Goal: Task Accomplishment & Management: Complete application form

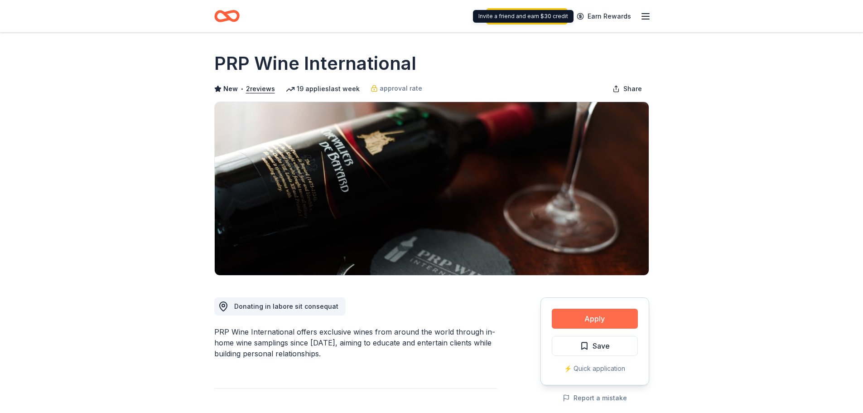
click at [591, 318] on button "Apply" at bounding box center [595, 318] width 86 height 20
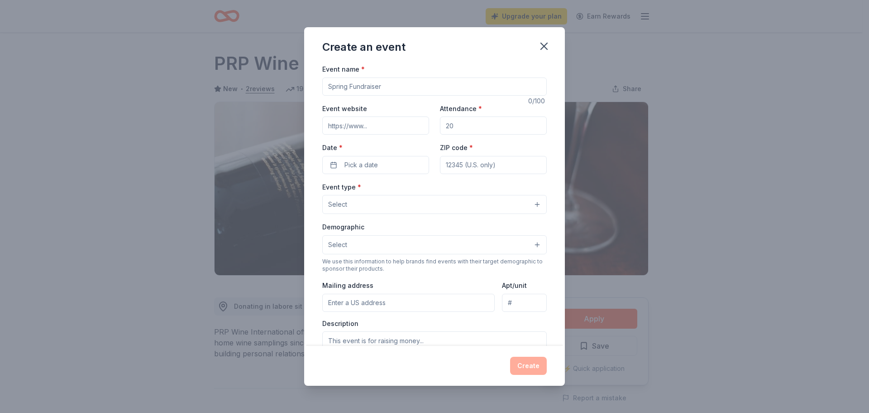
click at [368, 87] on input "Event name *" at bounding box center [434, 86] width 225 height 18
click at [544, 49] on icon "button" at bounding box center [544, 46] width 13 height 13
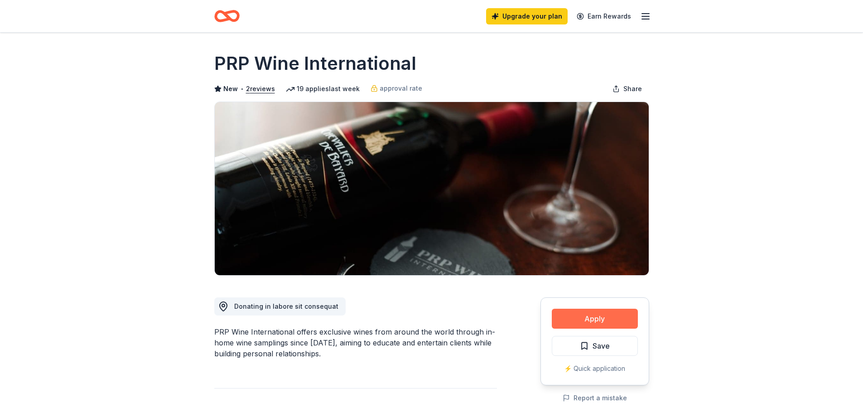
click at [607, 324] on button "Apply" at bounding box center [595, 318] width 86 height 20
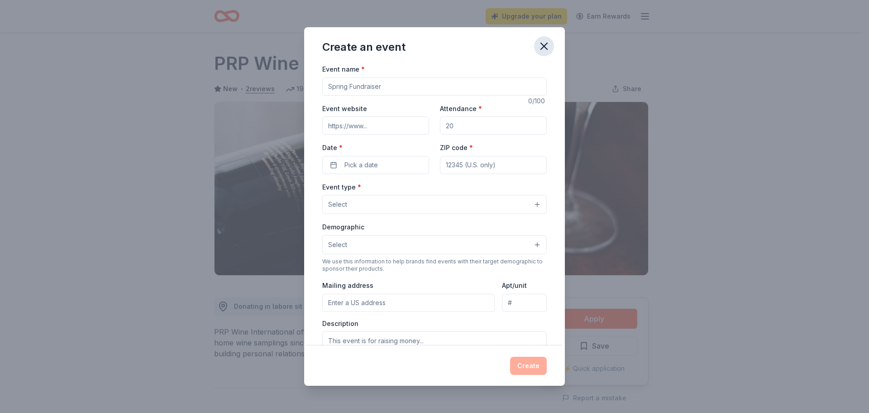
click at [547, 37] on button "button" at bounding box center [544, 46] width 20 height 20
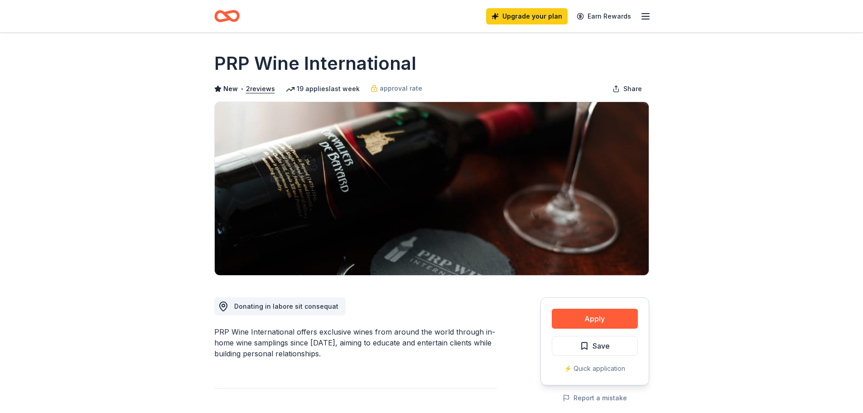
click at [640, 11] on icon "button" at bounding box center [645, 16] width 11 height 11
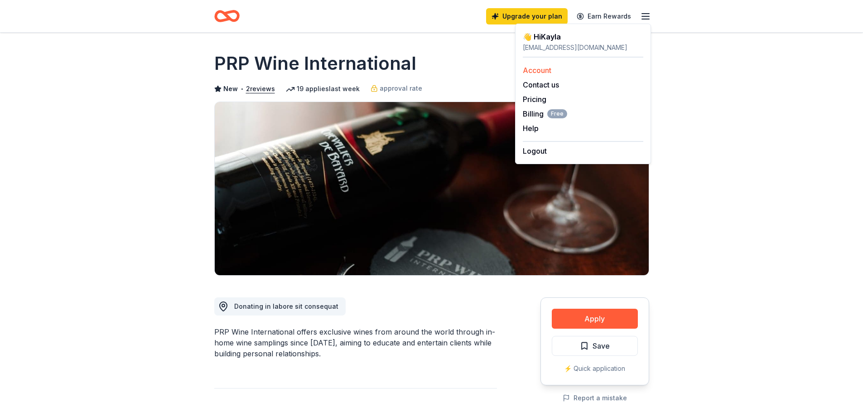
click at [545, 67] on link "Account" at bounding box center [537, 70] width 29 height 9
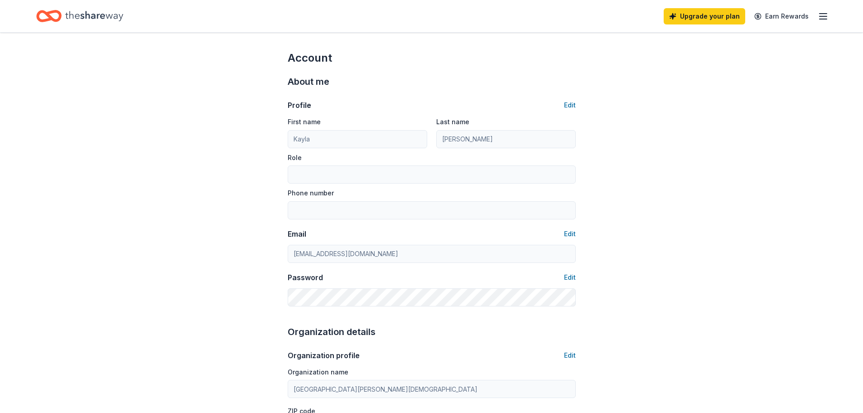
click at [834, 13] on div "Upgrade your plan Earn Rewards" at bounding box center [431, 16] width 863 height 32
click at [818, 24] on div "Upgrade your plan Earn Rewards" at bounding box center [745, 15] width 165 height 21
click at [823, 18] on icon "button" at bounding box center [822, 16] width 11 height 11
click at [63, 6] on div "Home" at bounding box center [79, 15] width 87 height 21
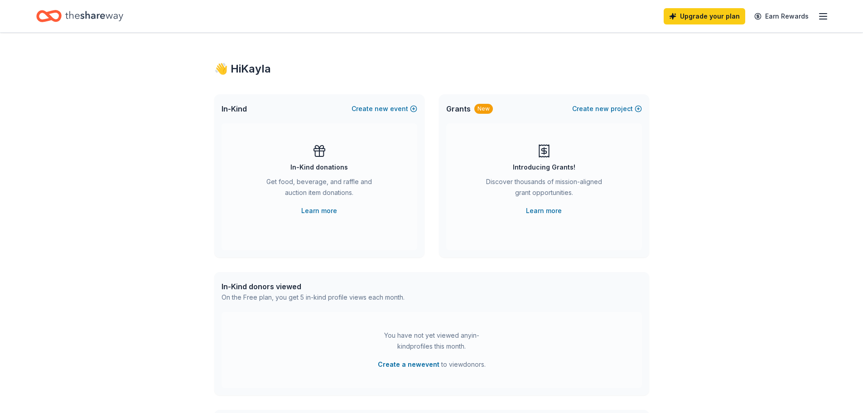
click at [827, 18] on icon "button" at bounding box center [822, 16] width 11 height 11
click at [714, 73] on link "Account" at bounding box center [714, 70] width 29 height 9
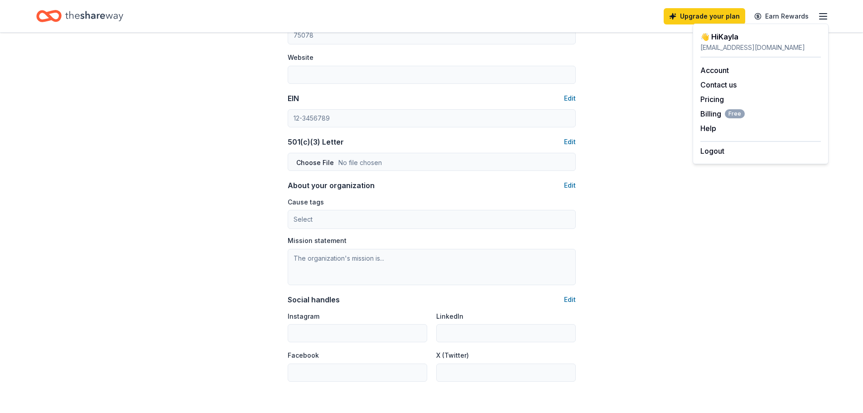
scroll to position [494, 0]
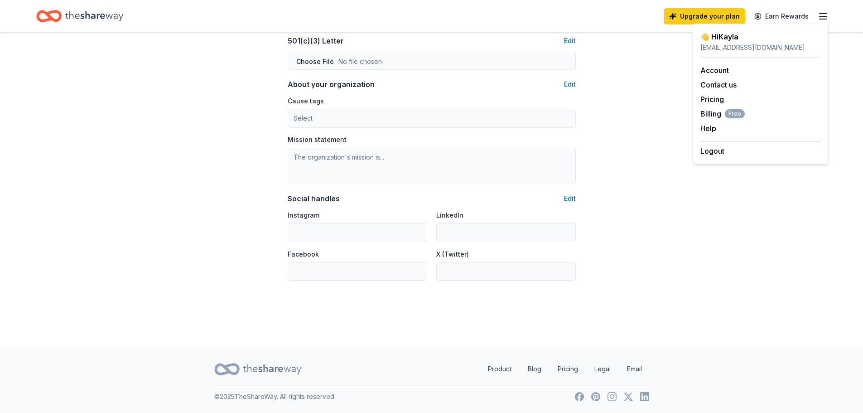
click at [109, 8] on icon "Home" at bounding box center [94, 16] width 58 height 19
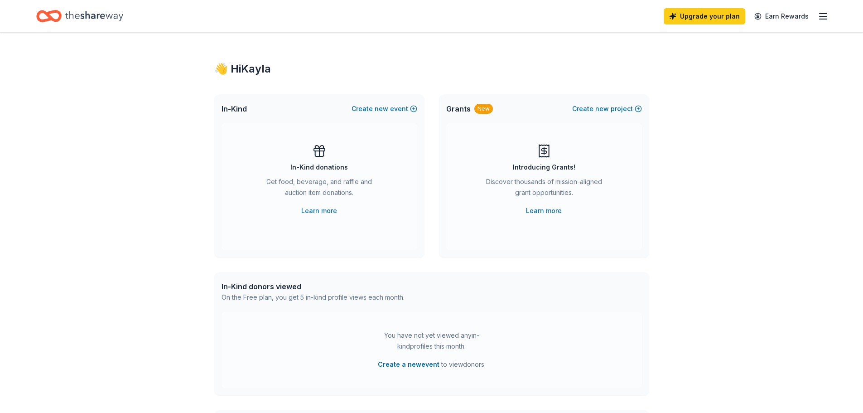
click at [106, 13] on icon "Home" at bounding box center [94, 16] width 58 height 19
click at [397, 109] on button "Create new event" at bounding box center [384, 108] width 66 height 11
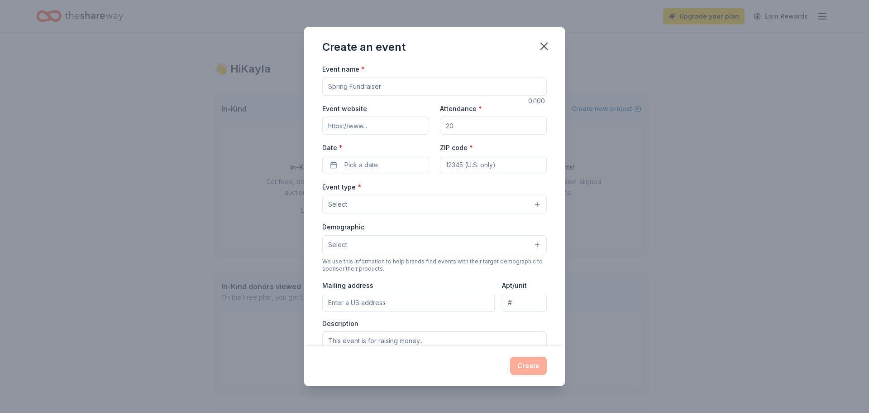
click at [346, 88] on input "Event name *" at bounding box center [434, 86] width 225 height 18
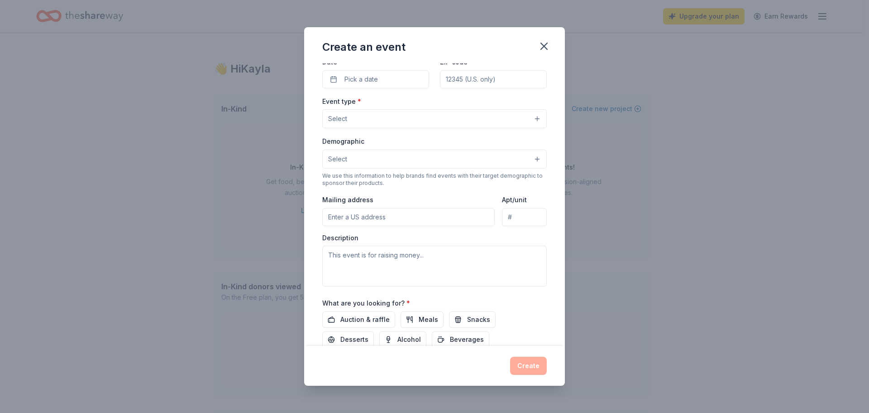
scroll to position [151, 0]
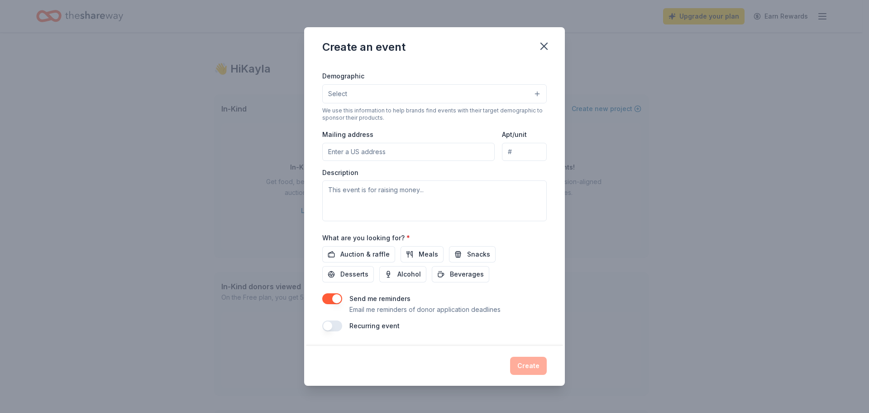
click at [122, 189] on div "Create an event Event name * 0 /100 Event website Attendance * Date * Pick a da…" at bounding box center [434, 206] width 869 height 413
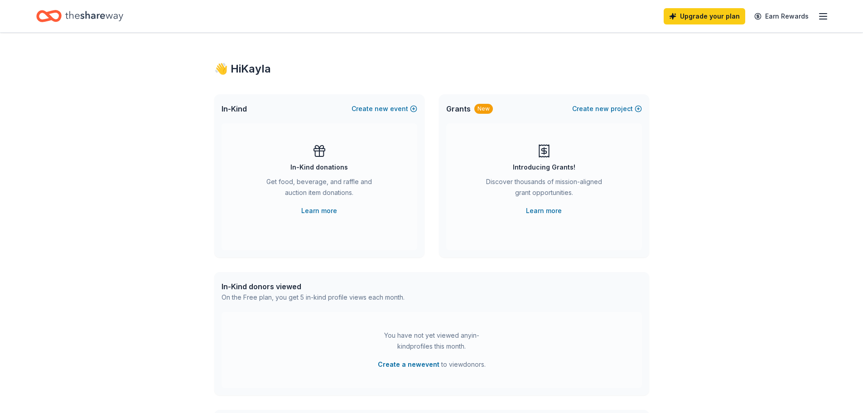
click at [828, 14] on icon "button" at bounding box center [822, 16] width 11 height 11
click at [410, 363] on button "Create a new event" at bounding box center [409, 364] width 62 height 11
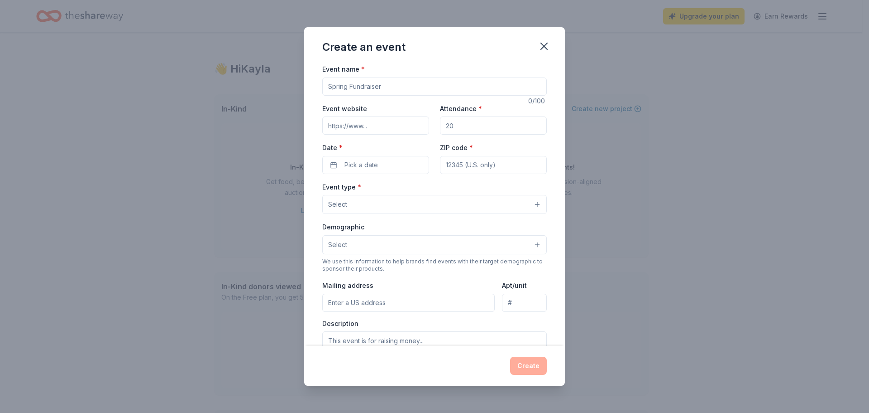
click at [383, 87] on input "Event name *" at bounding box center [434, 86] width 225 height 18
type input "Runnin' with the Nighthawks 5K & Fun Run"
click at [380, 122] on input "Event website" at bounding box center [375, 125] width 107 height 18
type input "www.smdpcatholic.org"
click at [471, 121] on input "Attendance *" at bounding box center [493, 125] width 107 height 18
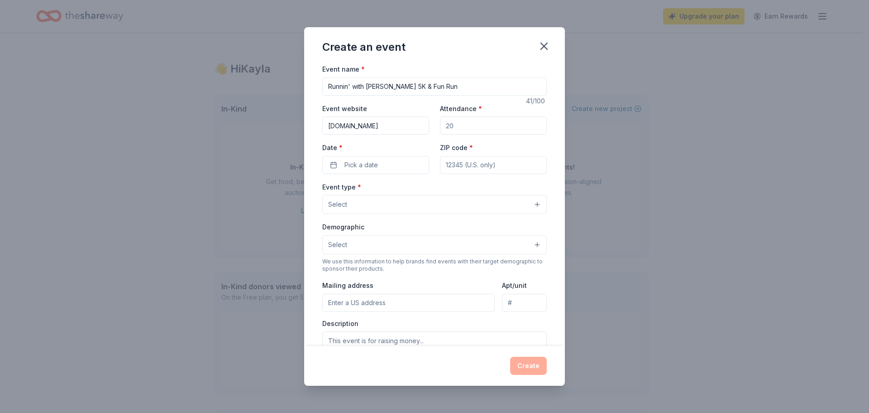
type input "300"
click at [375, 166] on span "Pick a date" at bounding box center [362, 164] width 34 height 11
click at [430, 189] on div "September 2025" at bounding box center [374, 188] width 114 height 13
click at [427, 189] on button "Go to next month" at bounding box center [423, 188] width 13 height 13
click at [423, 268] on button "18" at bounding box center [423, 263] width 16 height 16
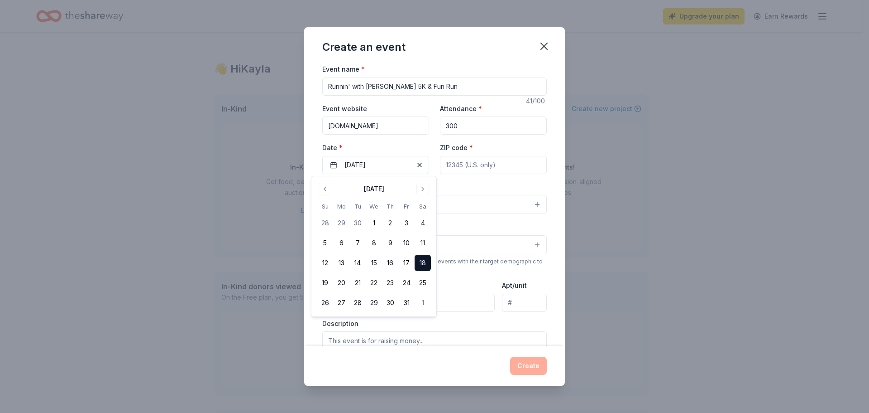
click at [488, 167] on input "ZIP code *" at bounding box center [493, 165] width 107 height 18
type input "75078"
type input "4000 W. University Dr."
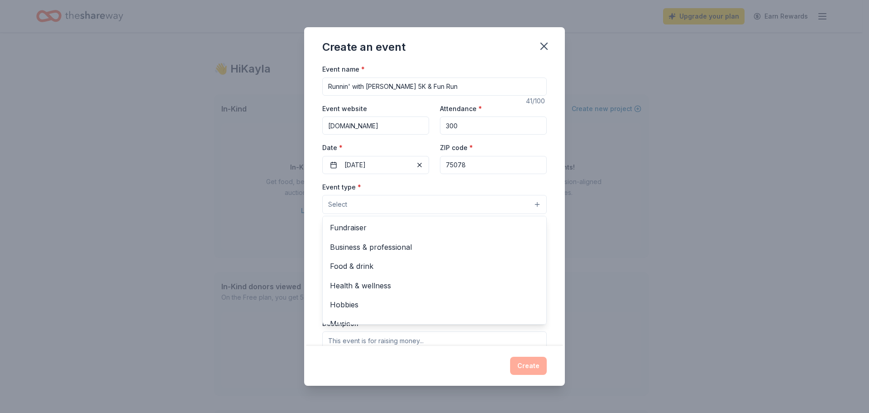
click at [378, 197] on button "Select" at bounding box center [434, 204] width 225 height 19
click at [360, 232] on span "Fundraiser" at bounding box center [434, 227] width 209 height 12
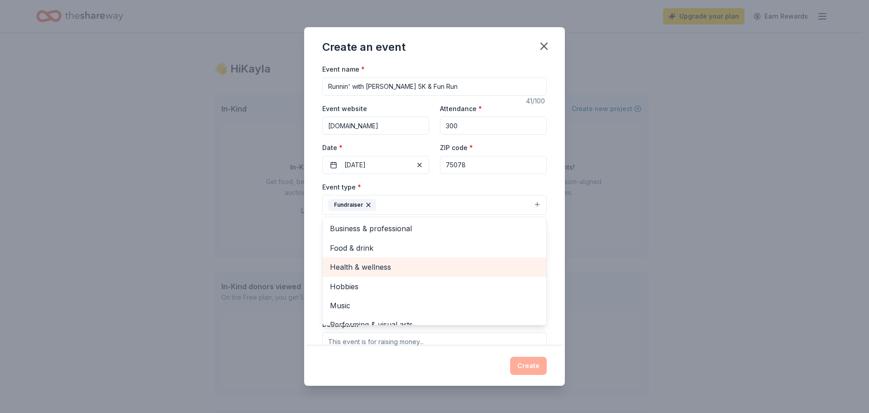
click at [393, 272] on span "Health & wellness" at bounding box center [434, 267] width 209 height 12
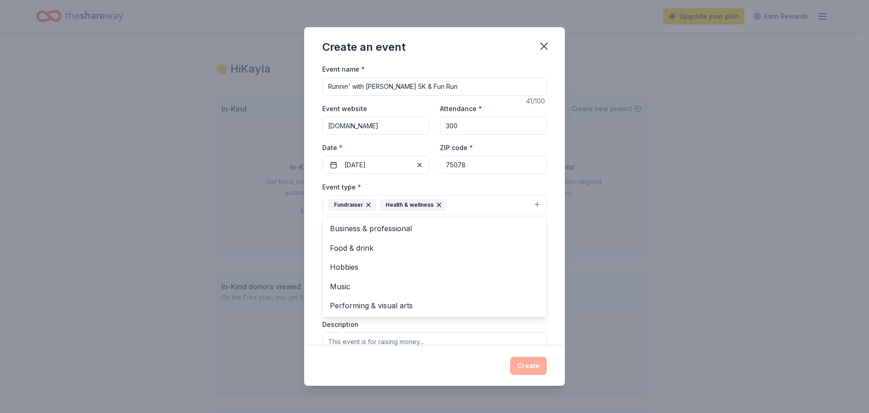
click at [548, 283] on div "Event name * Runnin' with the Nighthawks 5K & Fun Run 41 /100 Event website www…" at bounding box center [434, 204] width 261 height 282
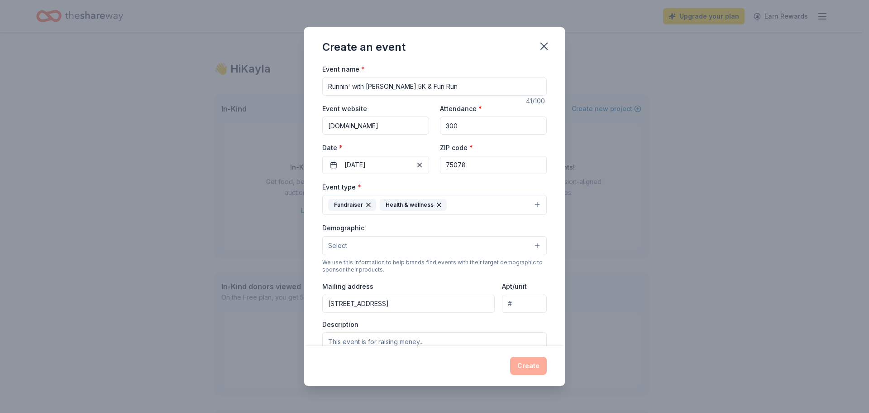
click at [371, 249] on button "Select" at bounding box center [434, 245] width 225 height 19
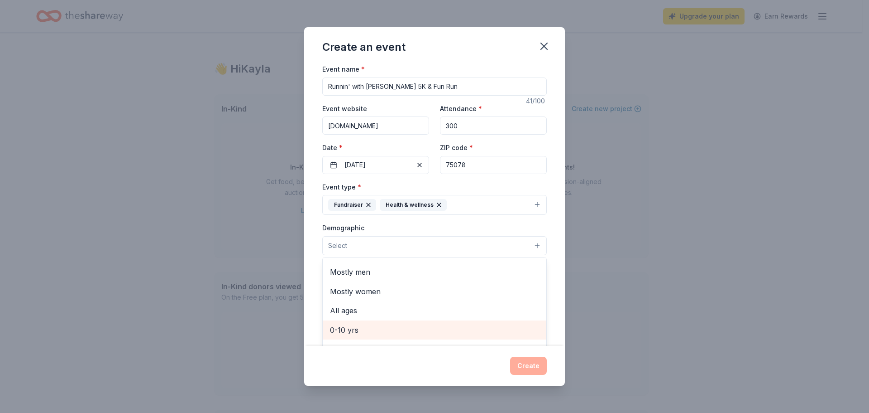
scroll to position [0, 0]
click at [370, 325] on span "All ages" at bounding box center [434, 326] width 209 height 12
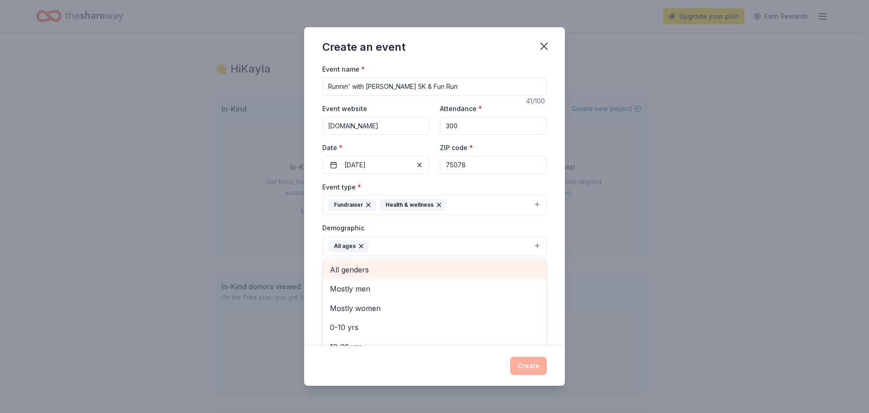
click at [379, 273] on span "All genders" at bounding box center [434, 270] width 209 height 12
click at [541, 235] on div "Event name * Runnin' with the Nighthawks 5K & Fun Run 41 /100 Event website www…" at bounding box center [434, 204] width 261 height 282
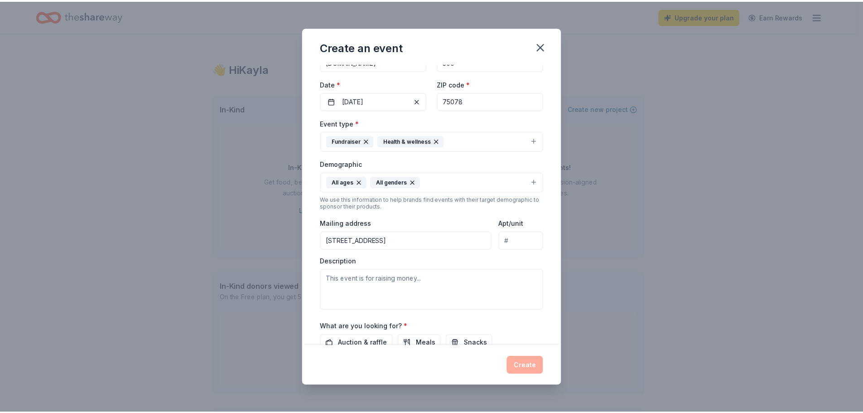
scroll to position [153, 0]
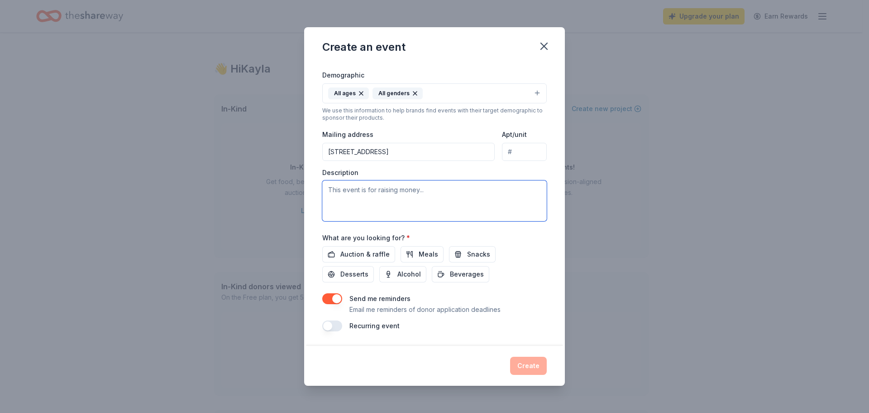
click at [392, 188] on textarea at bounding box center [434, 200] width 225 height 41
click at [453, 187] on textarea "Money raised will be used for our Athletic Department" at bounding box center [434, 200] width 225 height 41
type textarea "Money raised will be used for our Athletic and PE Department"
click at [378, 262] on button "Auction & raffle" at bounding box center [358, 254] width 73 height 16
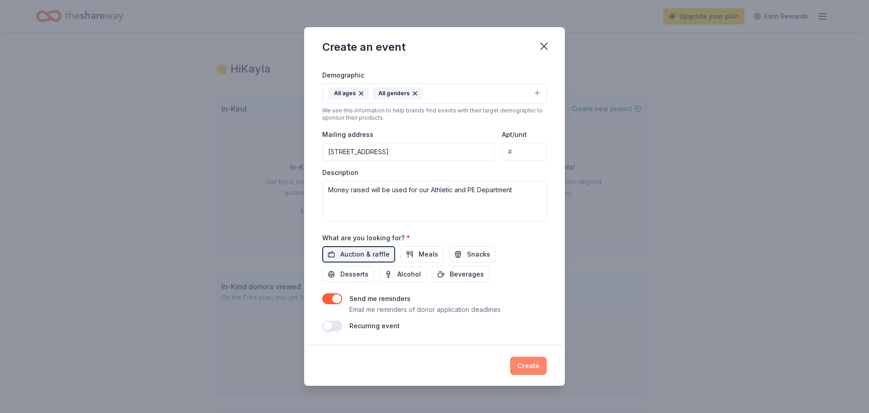
click at [526, 370] on button "Create" at bounding box center [528, 365] width 37 height 18
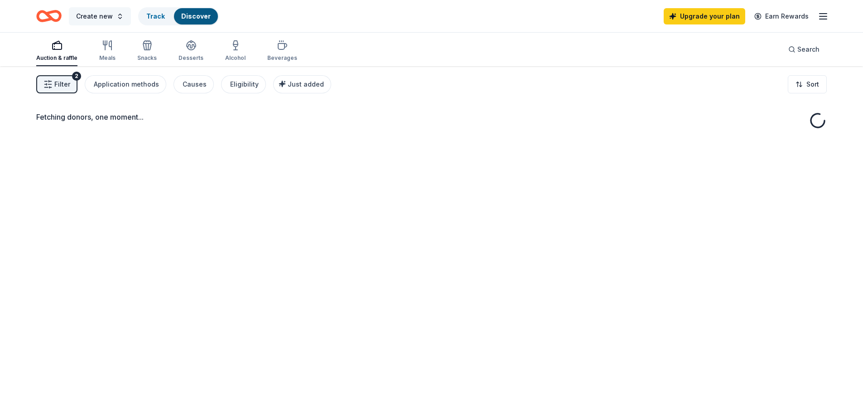
click at [96, 15] on span "Create new" at bounding box center [94, 16] width 37 height 11
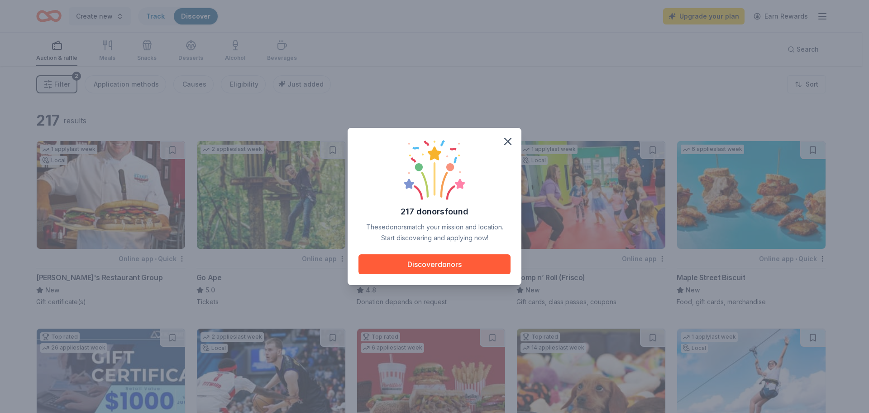
click at [501, 33] on div "217 donors found These donors match your mission and location. Start discoverin…" at bounding box center [434, 206] width 869 height 413
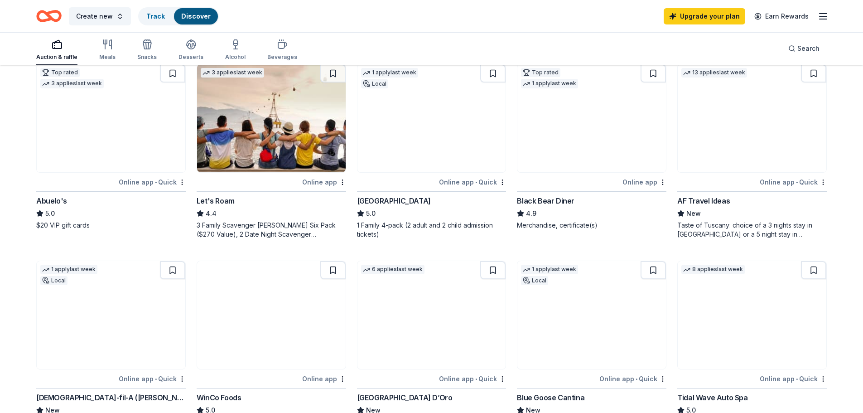
scroll to position [589, 0]
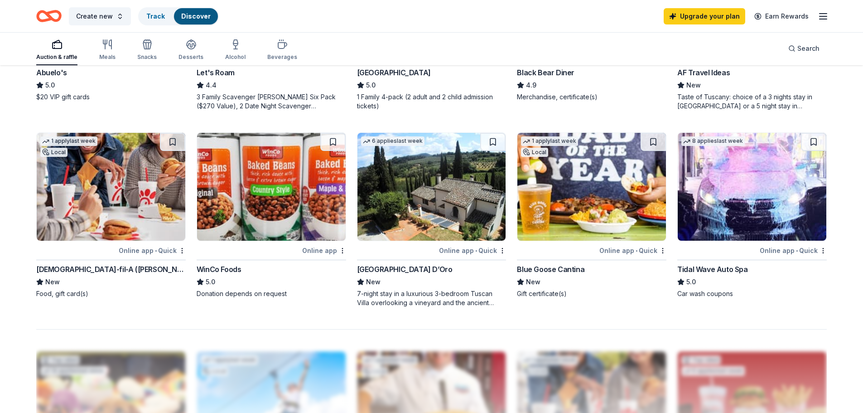
click at [563, 271] on div "Blue Goose Cantina" at bounding box center [550, 269] width 67 height 11
click at [562, 266] on div "Blue Goose Cantina" at bounding box center [550, 269] width 67 height 11
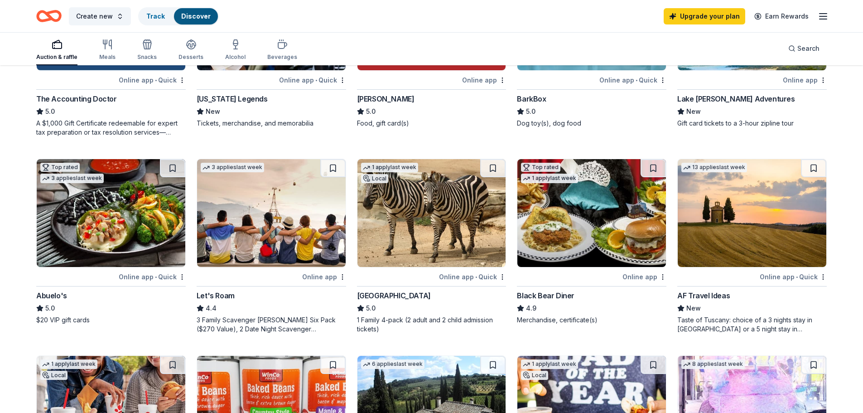
scroll to position [362, 0]
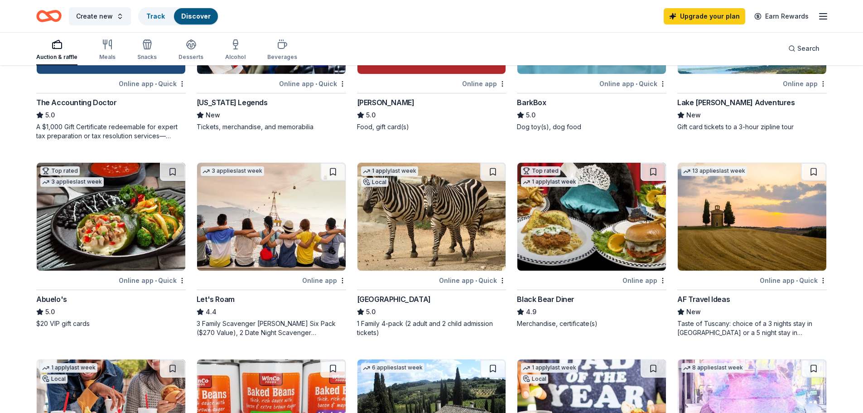
click at [561, 297] on div "Black Bear Diner" at bounding box center [546, 298] width 58 height 11
click at [48, 297] on div "Abuelo's" at bounding box center [51, 298] width 31 height 11
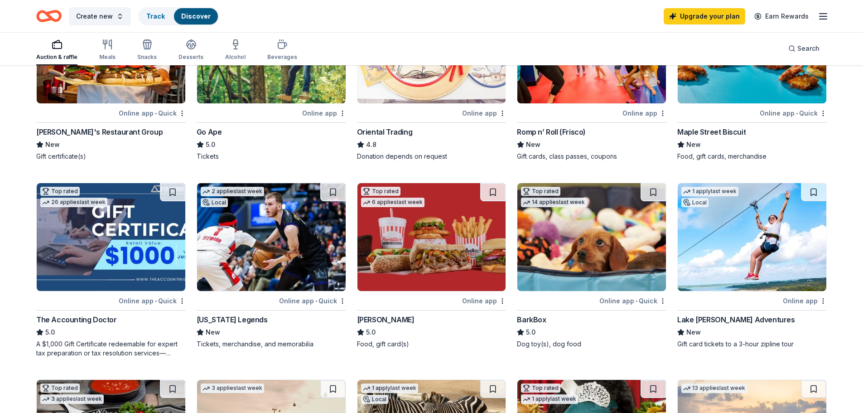
scroll to position [136, 0]
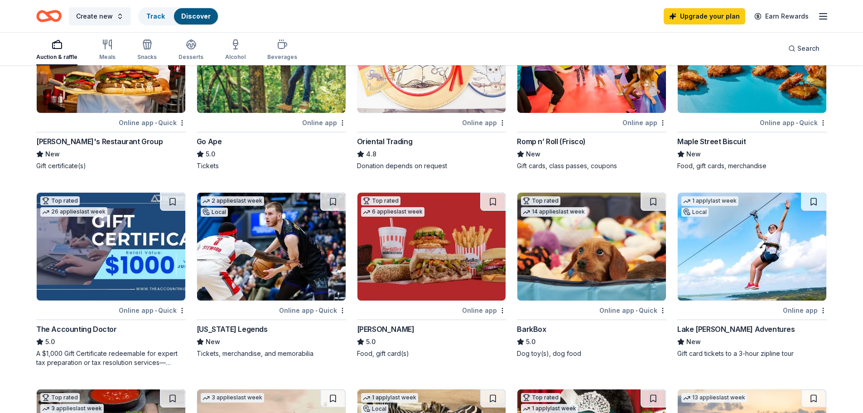
click at [375, 329] on div "Portillo's" at bounding box center [386, 328] width 58 height 11
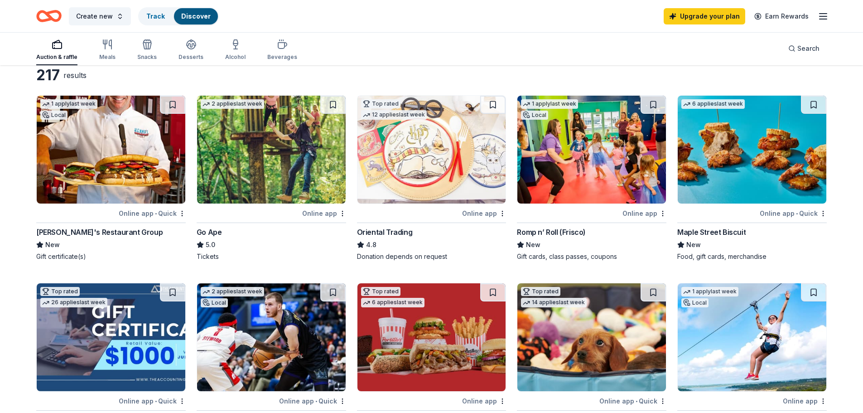
scroll to position [0, 0]
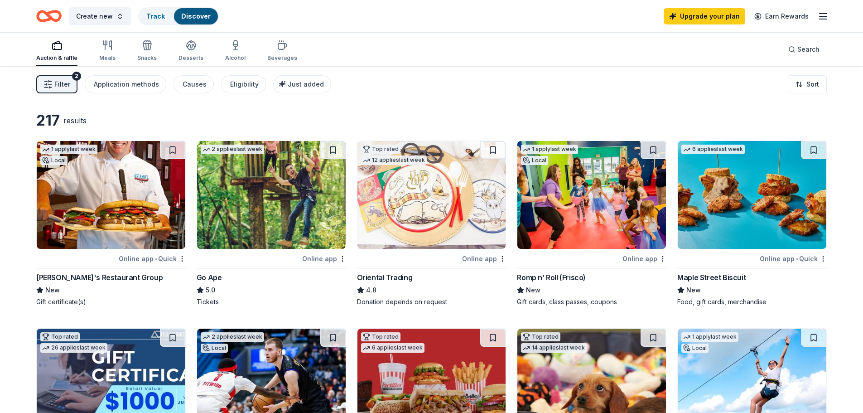
click at [708, 277] on div "Maple Street Biscuit" at bounding box center [711, 277] width 68 height 11
click at [61, 74] on div "Filter 2 Application methods Causes Eligibility Just added Sort" at bounding box center [431, 84] width 863 height 36
click at [61, 76] on button "Filter 2" at bounding box center [56, 84] width 41 height 18
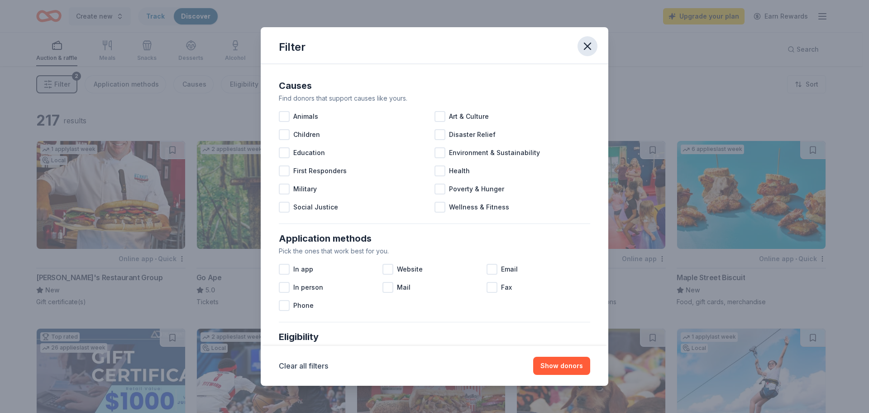
click at [582, 47] on icon "button" at bounding box center [587, 46] width 13 height 13
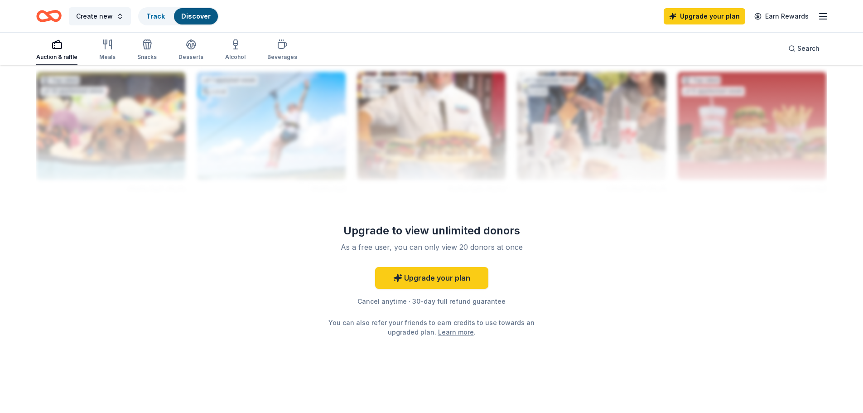
scroll to position [551, 0]
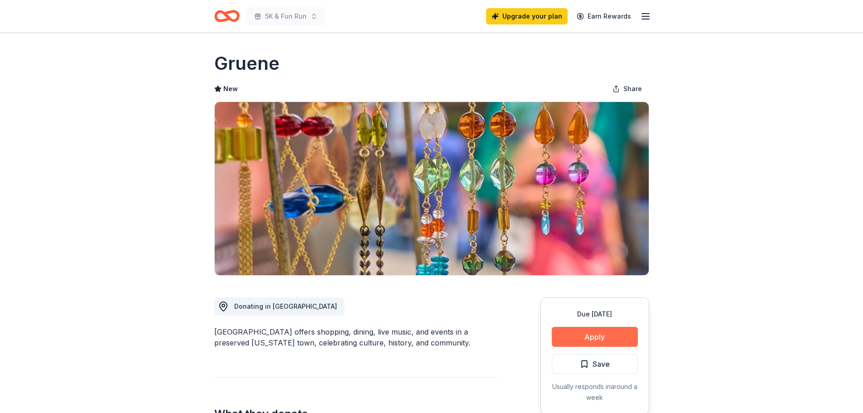
click at [593, 336] on button "Apply" at bounding box center [595, 337] width 86 height 20
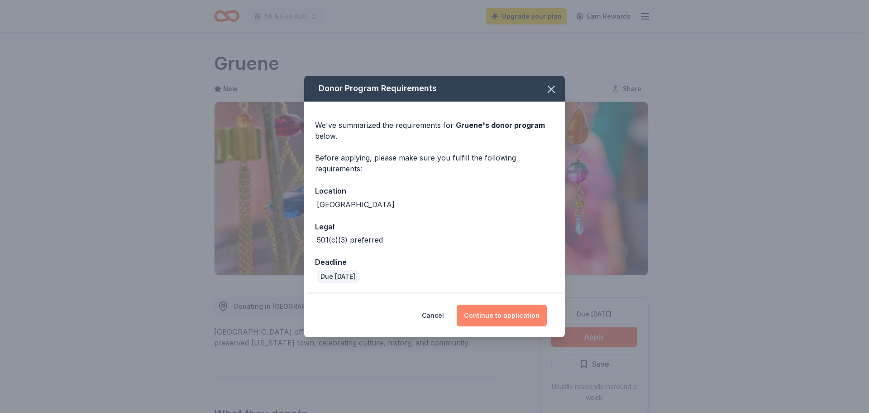
click at [492, 317] on button "Continue to application" at bounding box center [502, 315] width 90 height 22
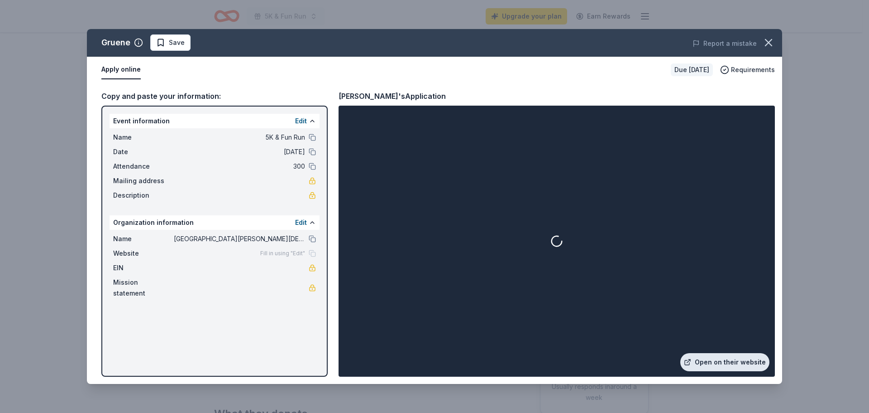
click at [729, 360] on link "Open on their website" at bounding box center [725, 362] width 89 height 18
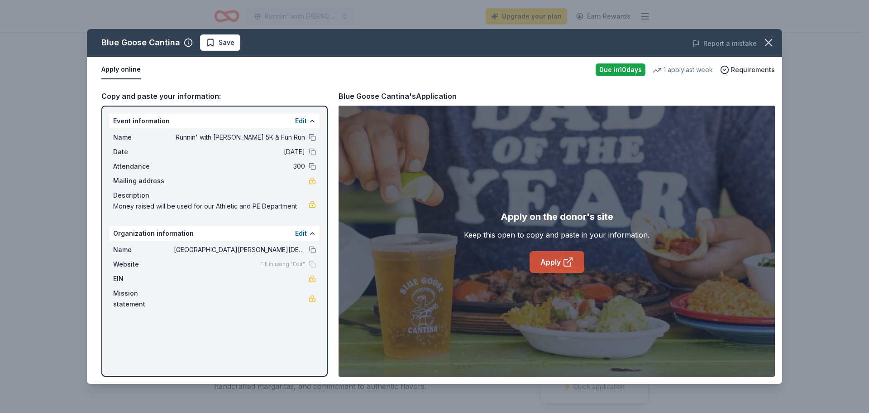
click at [563, 264] on icon at bounding box center [568, 261] width 11 height 11
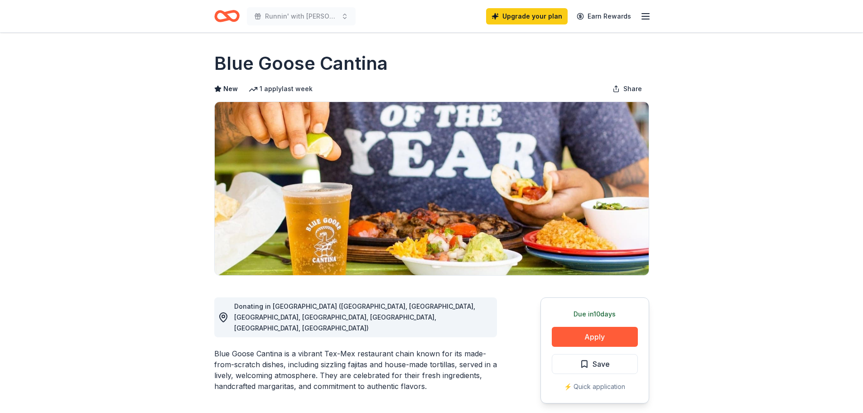
click at [437, 302] on span "Donating in [GEOGRAPHIC_DATA] ([GEOGRAPHIC_DATA], [GEOGRAPHIC_DATA], [GEOGRAPHI…" at bounding box center [354, 316] width 241 height 29
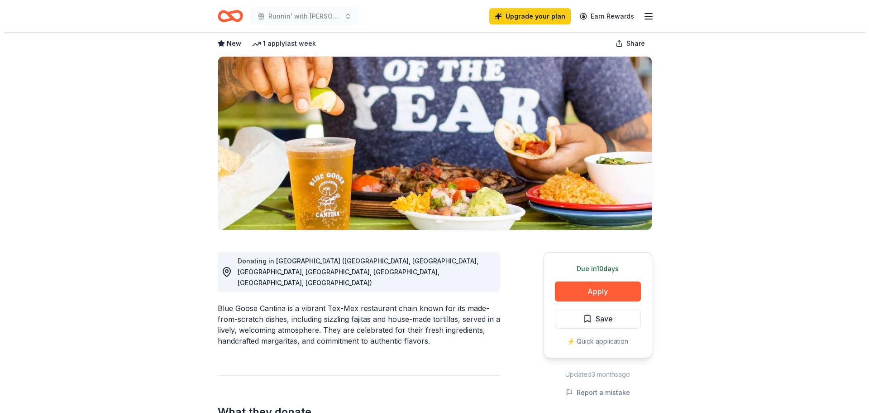
scroll to position [136, 0]
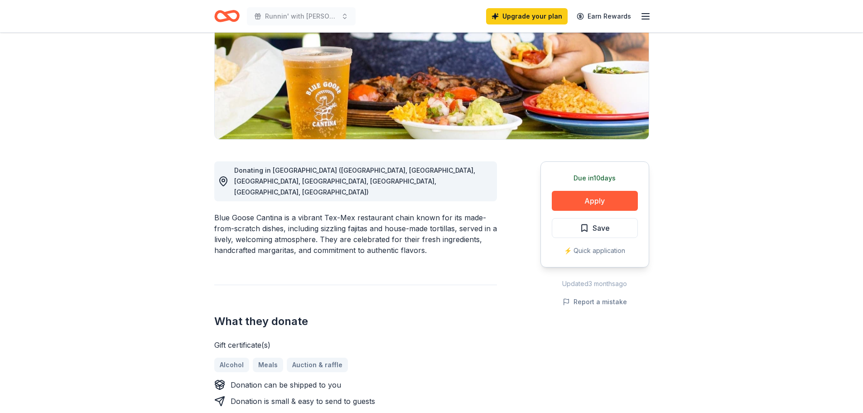
click at [596, 244] on div "Due in 10 days Apply Save ⚡️ Quick application" at bounding box center [594, 214] width 109 height 106
click at [608, 198] on button "Apply" at bounding box center [595, 201] width 86 height 20
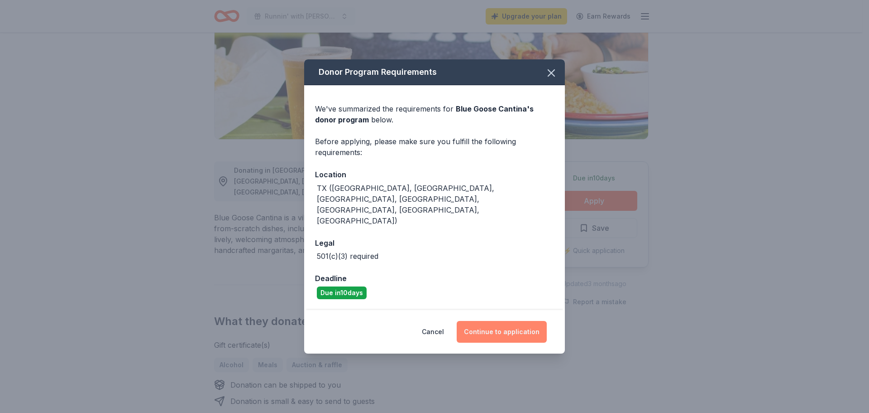
click at [513, 321] on button "Continue to application" at bounding box center [502, 332] width 90 height 22
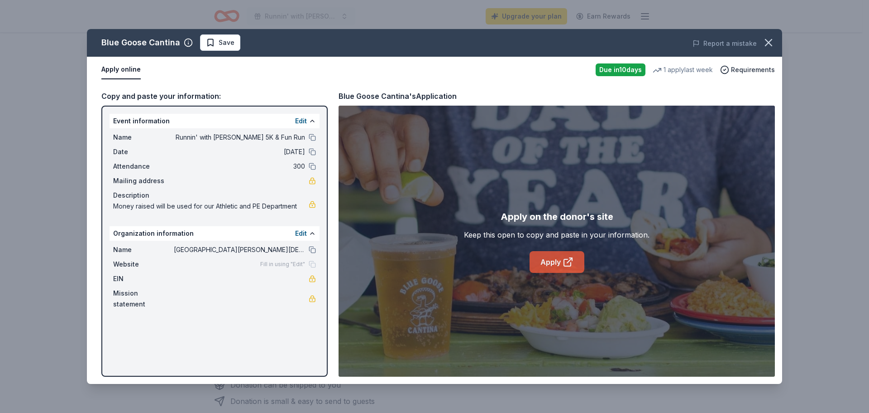
click at [534, 259] on link "Apply" at bounding box center [557, 262] width 55 height 22
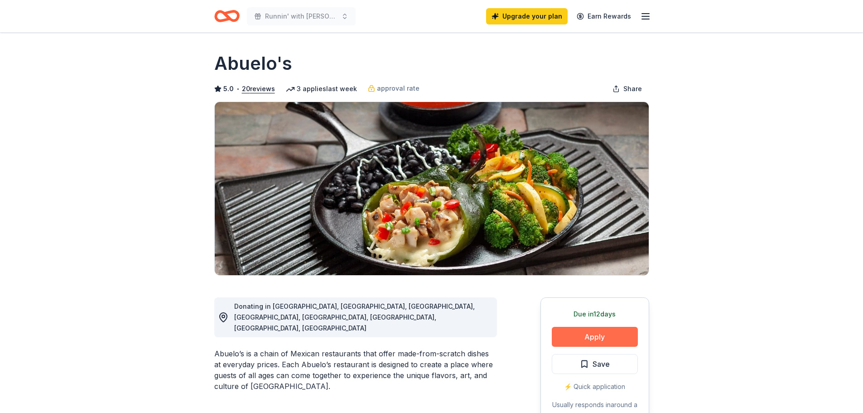
click at [608, 337] on button "Apply" at bounding box center [595, 337] width 86 height 20
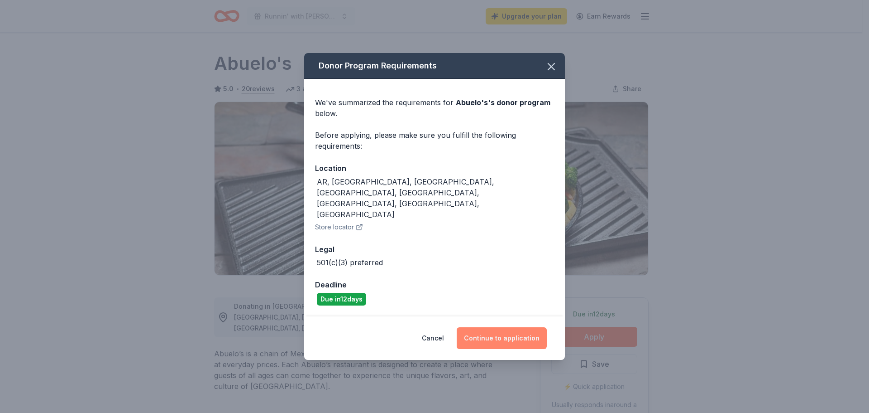
click at [505, 327] on button "Continue to application" at bounding box center [502, 338] width 90 height 22
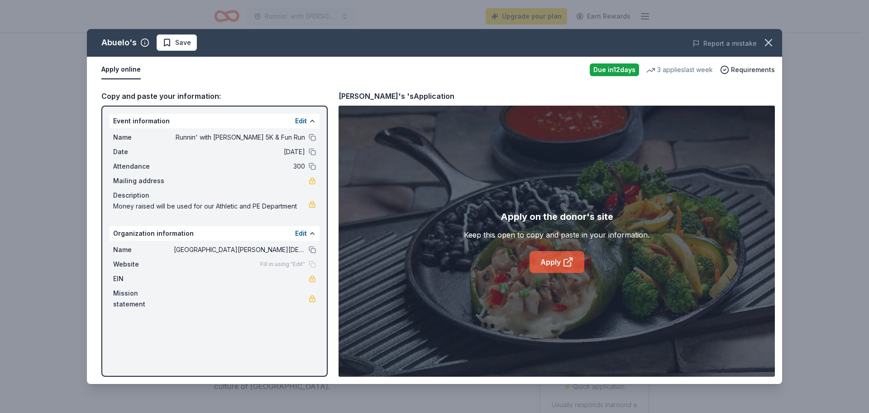
click at [539, 258] on link "Apply" at bounding box center [557, 262] width 55 height 22
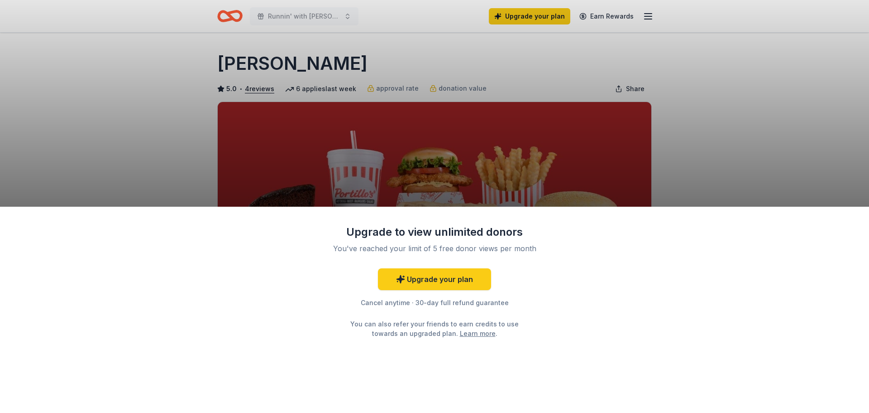
click at [781, 115] on div "Upgrade to view unlimited donors You've reached your limit of 5 free donor view…" at bounding box center [434, 206] width 869 height 413
click at [437, 284] on link "Upgrade your plan" at bounding box center [434, 279] width 113 height 22
click at [437, 283] on link "Upgrade your plan" at bounding box center [434, 279] width 113 height 22
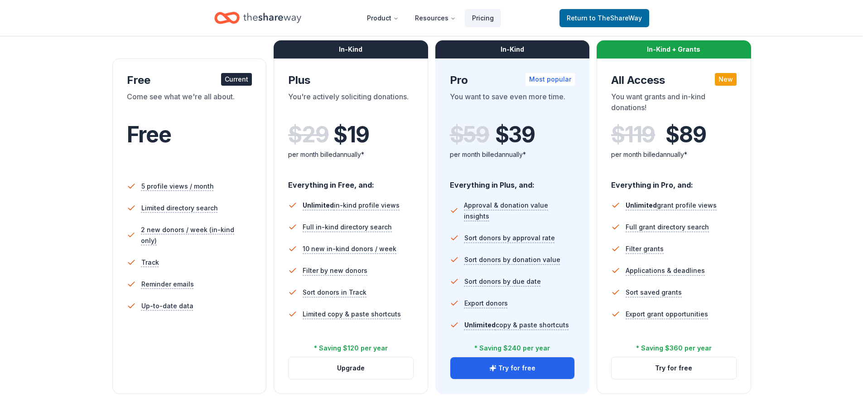
scroll to position [181, 0]
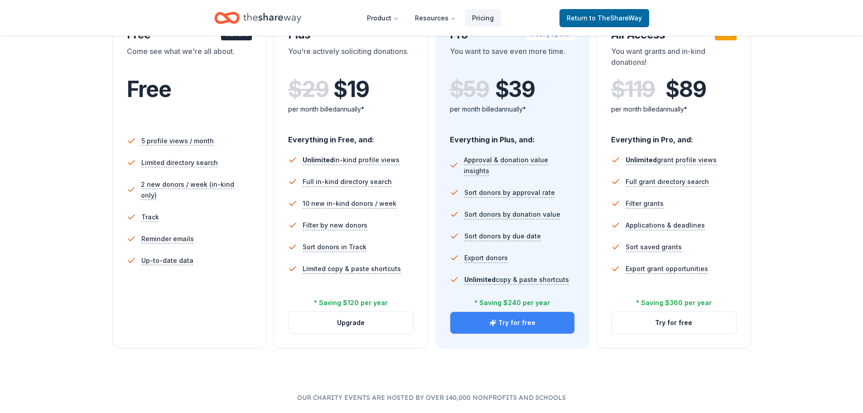
click at [515, 327] on button "Try for free" at bounding box center [512, 323] width 125 height 22
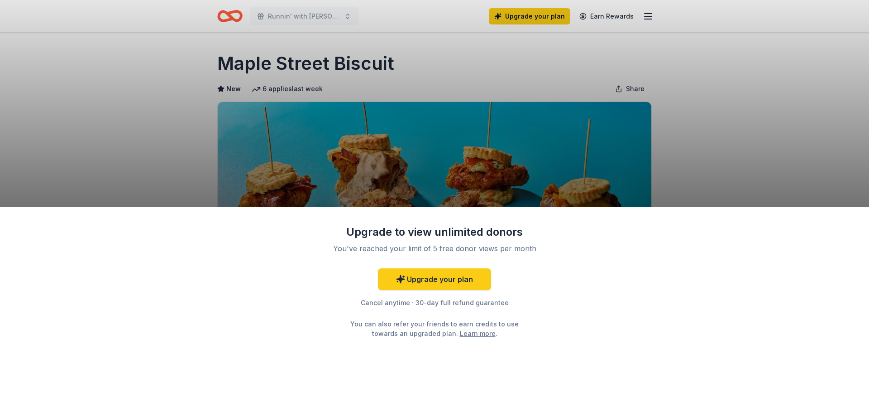
click at [805, 138] on div "Upgrade to view unlimited donors You've reached your limit of 5 free donor view…" at bounding box center [434, 206] width 869 height 413
